Goal: Information Seeking & Learning: Learn about a topic

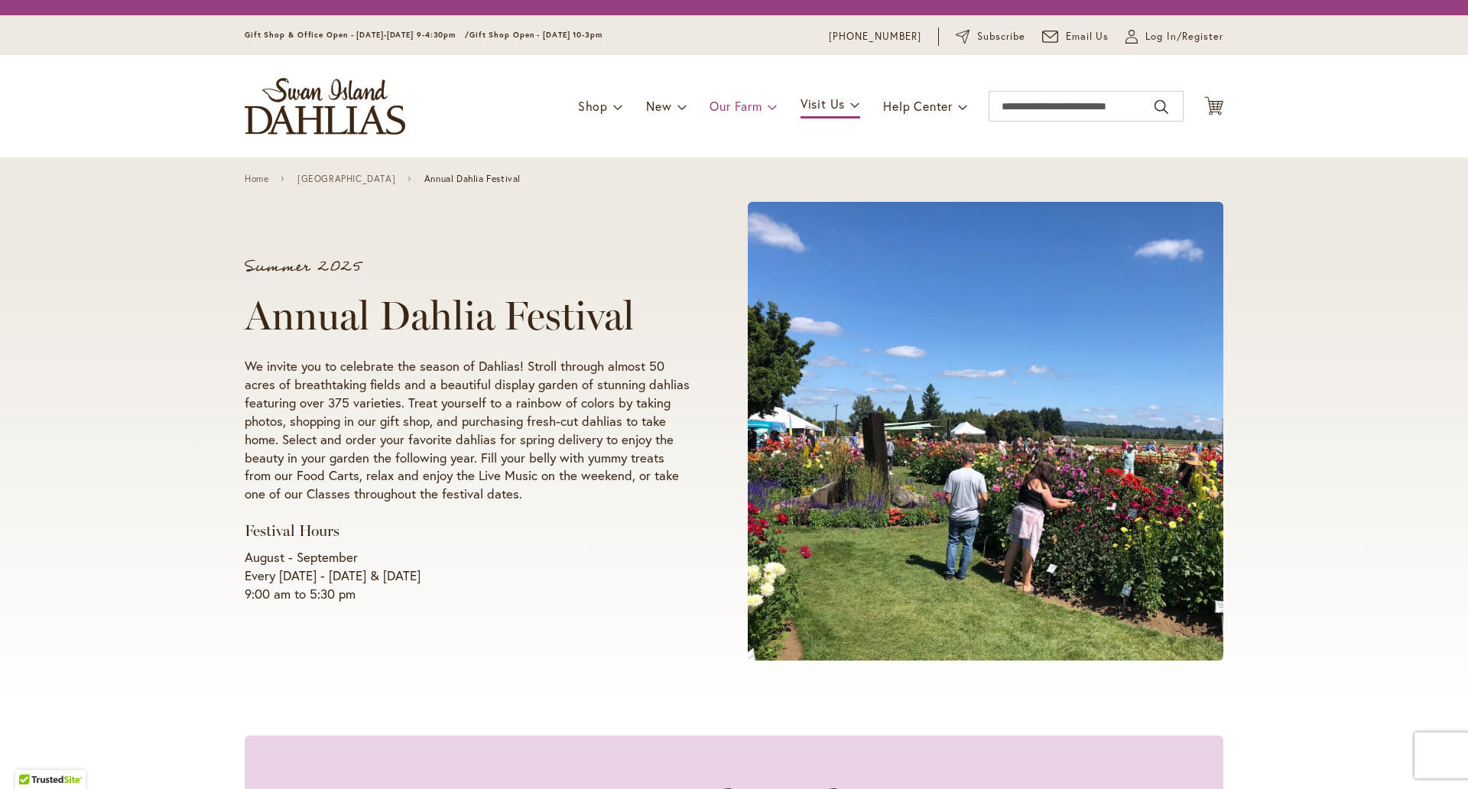
click at [752, 107] on span "Our Farm" at bounding box center [736, 106] width 52 height 16
click at [768, 106] on span at bounding box center [773, 106] width 10 height 24
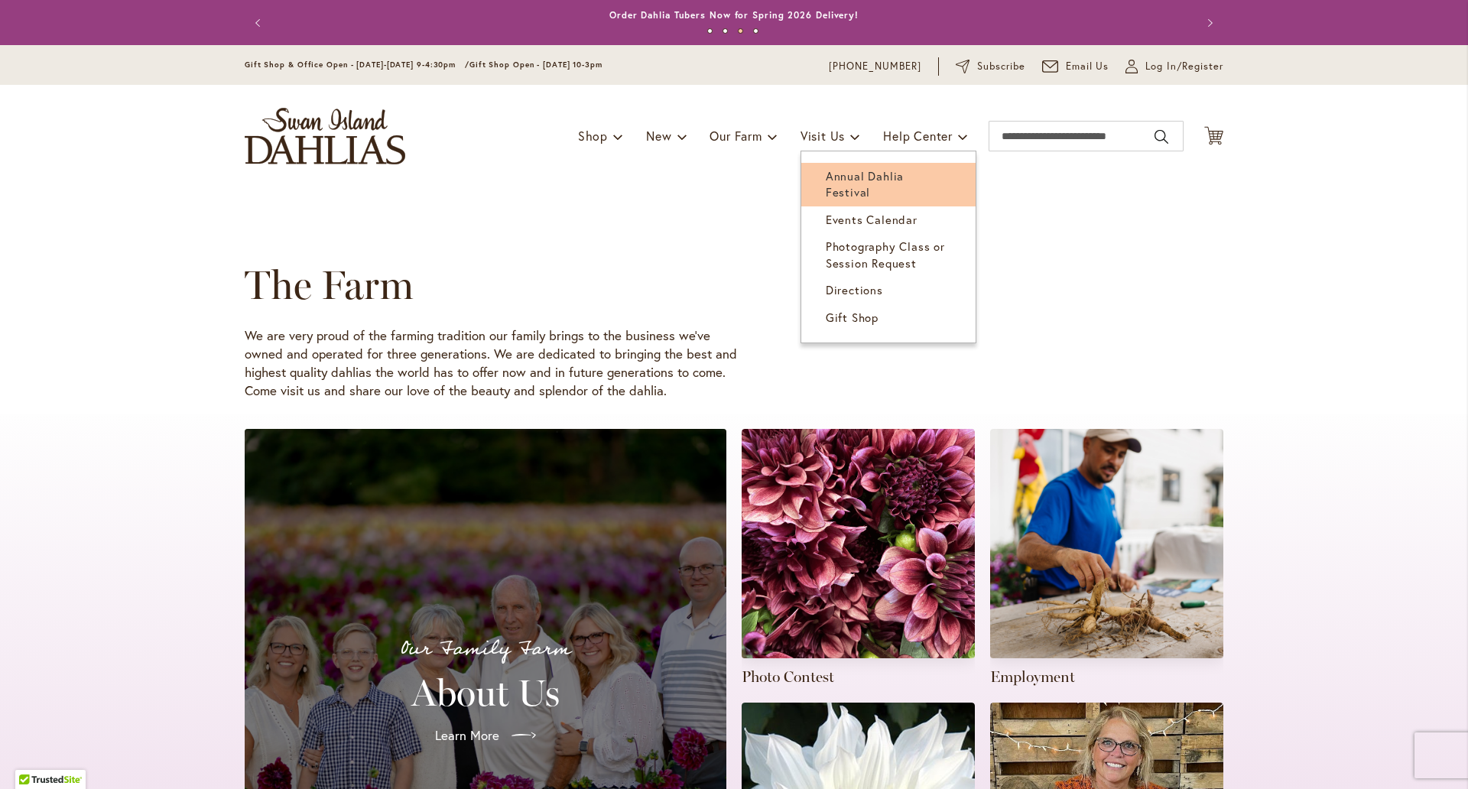
click at [846, 174] on span "Annual Dahlia Festival" at bounding box center [865, 183] width 78 height 31
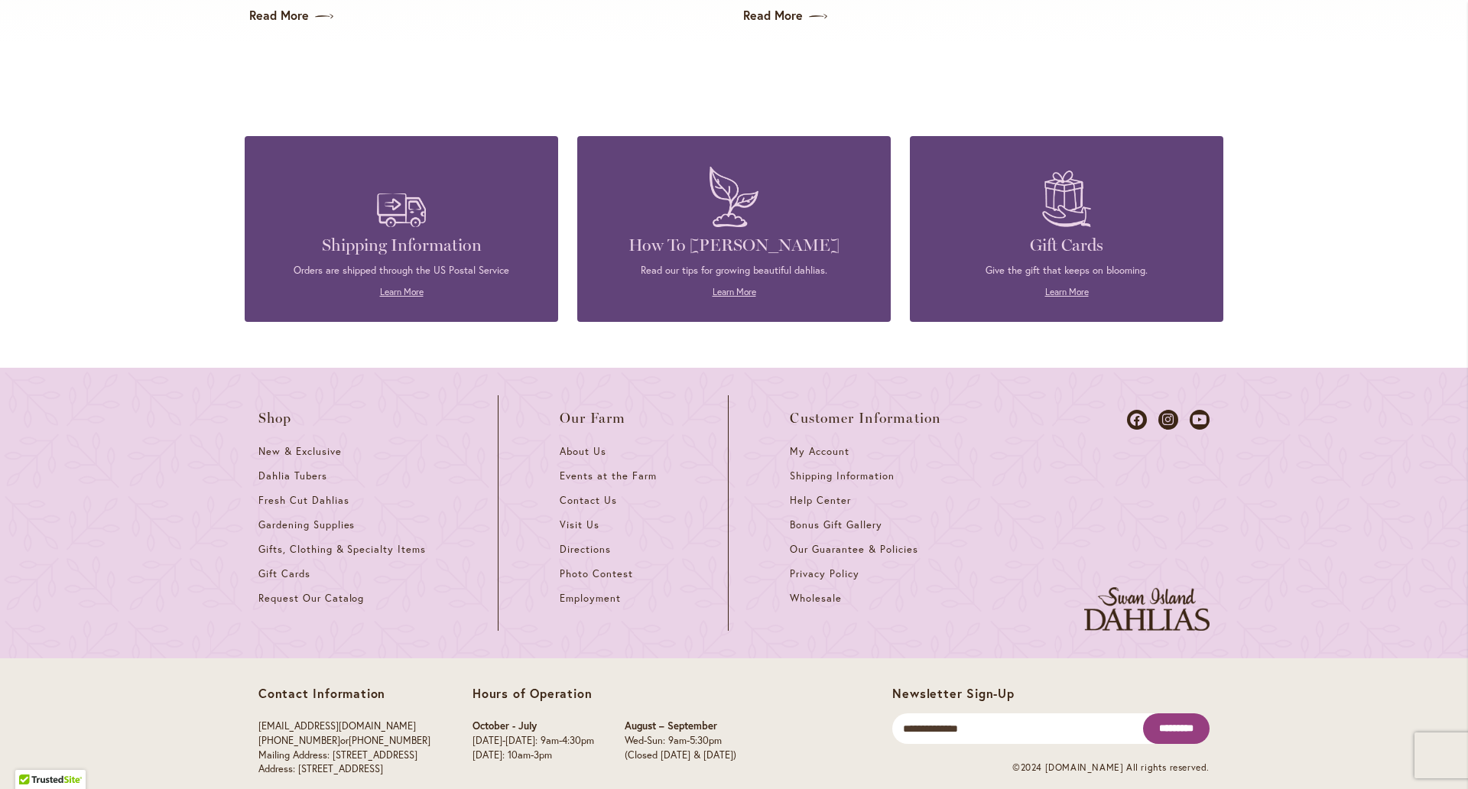
scroll to position [4011, 0]
